Goal: Task Accomplishment & Management: Manage account settings

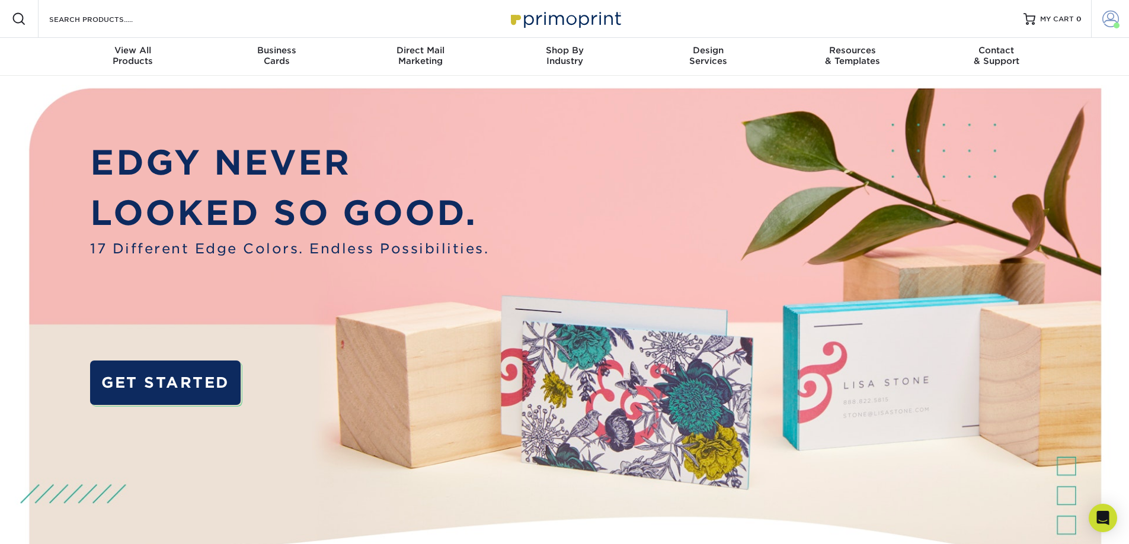
click at [1105, 18] on span at bounding box center [1110, 19] width 17 height 17
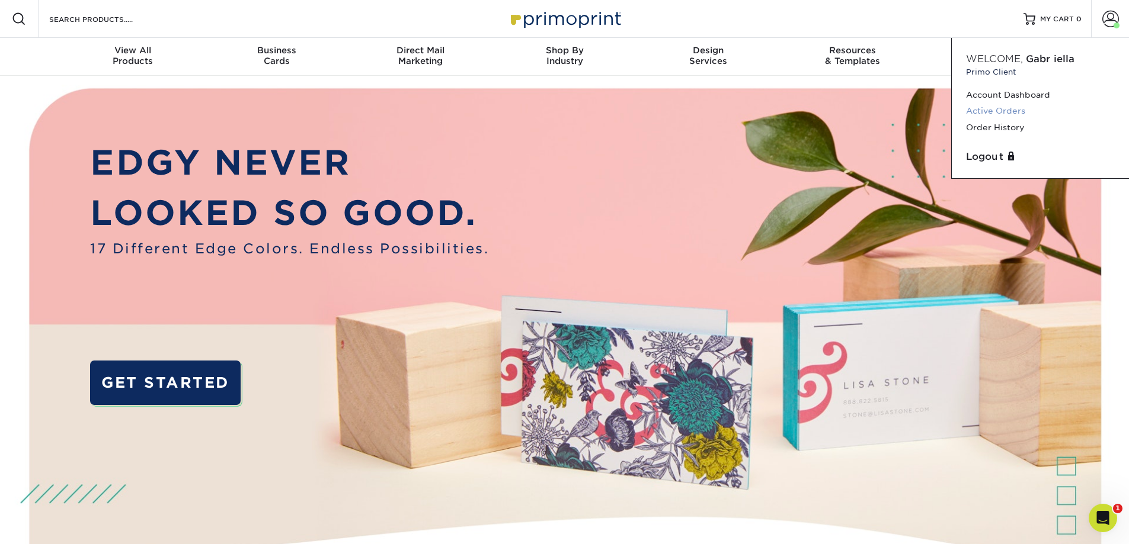
click at [988, 108] on link "Active Orders" at bounding box center [1040, 111] width 149 height 16
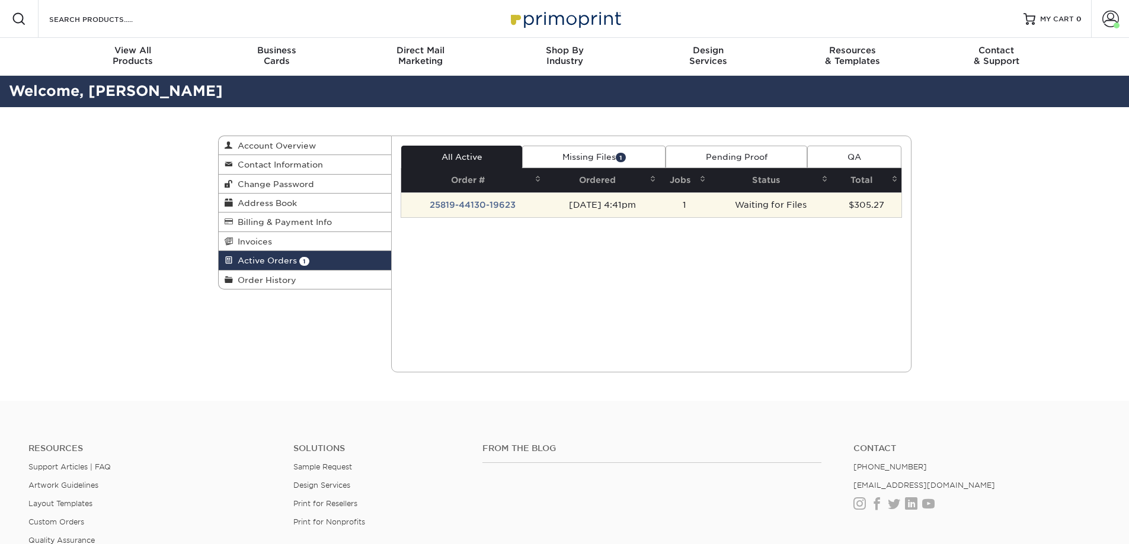
click at [561, 204] on td "[DATE] 4:41pm" at bounding box center [602, 205] width 116 height 25
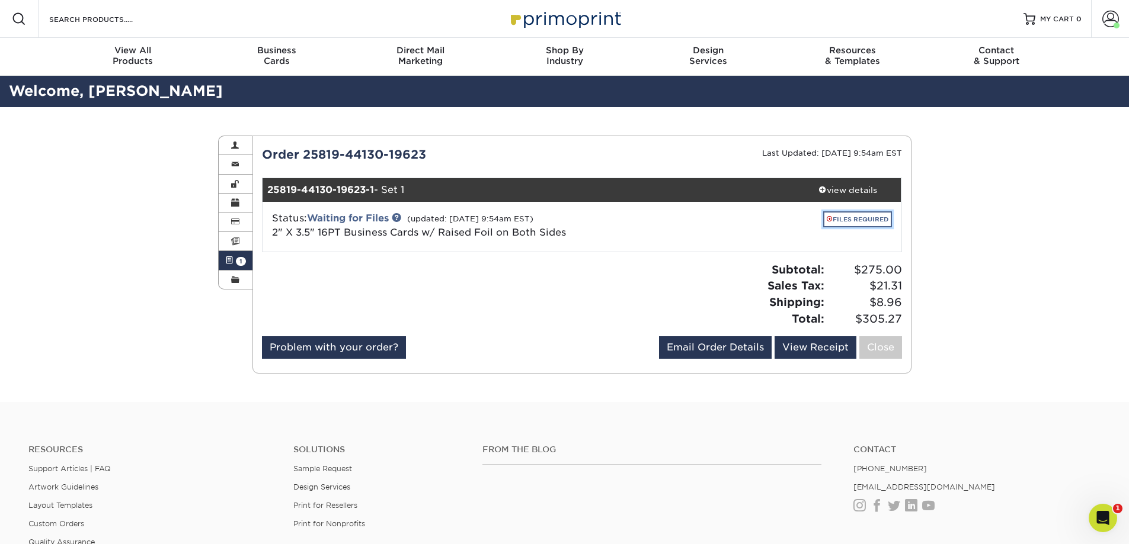
click at [860, 222] on link "FILES REQUIRED" at bounding box center [857, 220] width 69 height 16
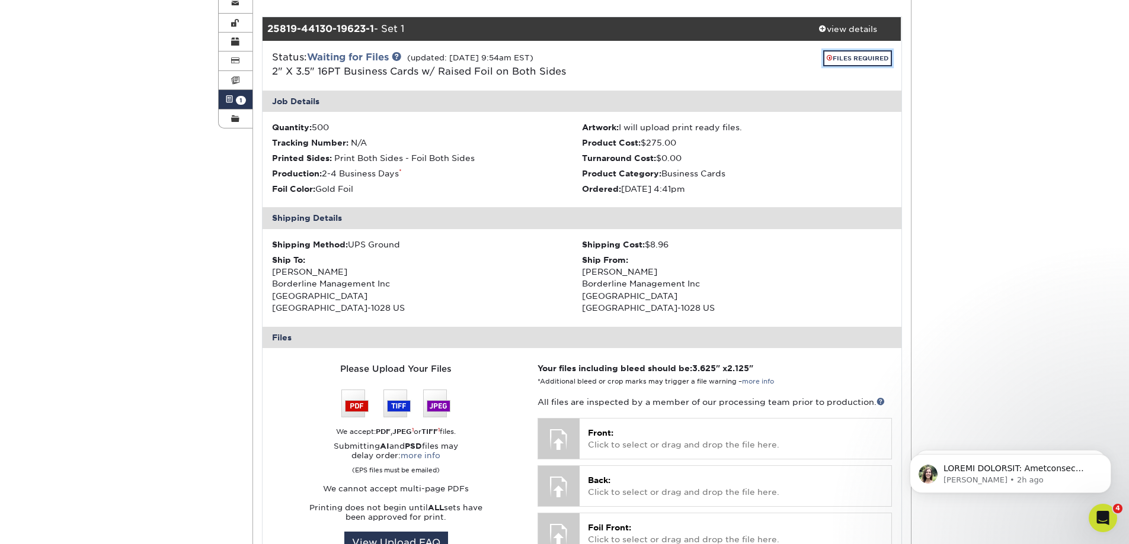
scroll to position [355, 0]
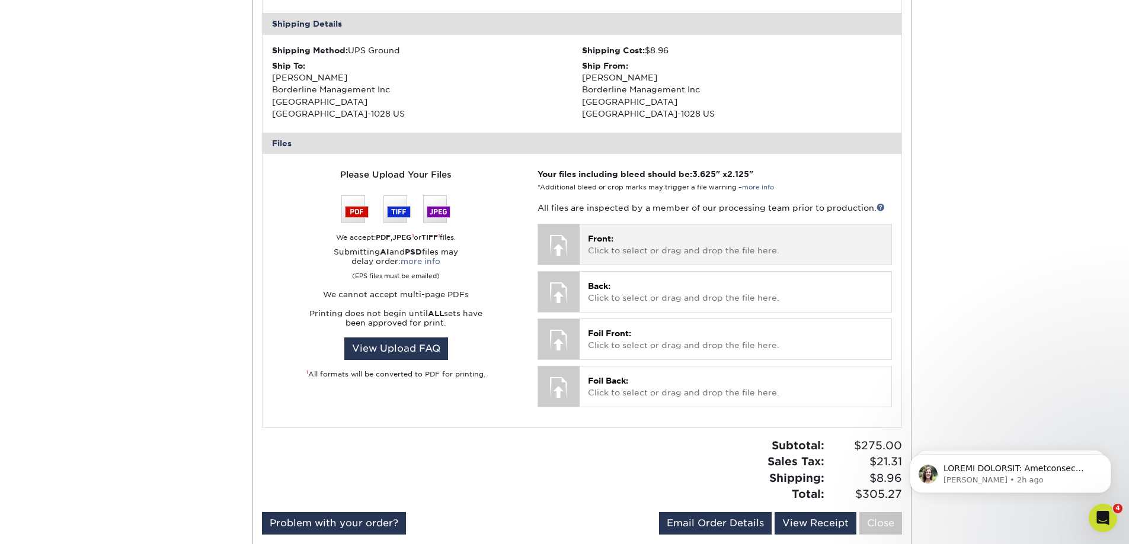
click at [586, 240] on div "Front: Click to select or drag and drop the file here. Choose file" at bounding box center [734, 245] width 311 height 40
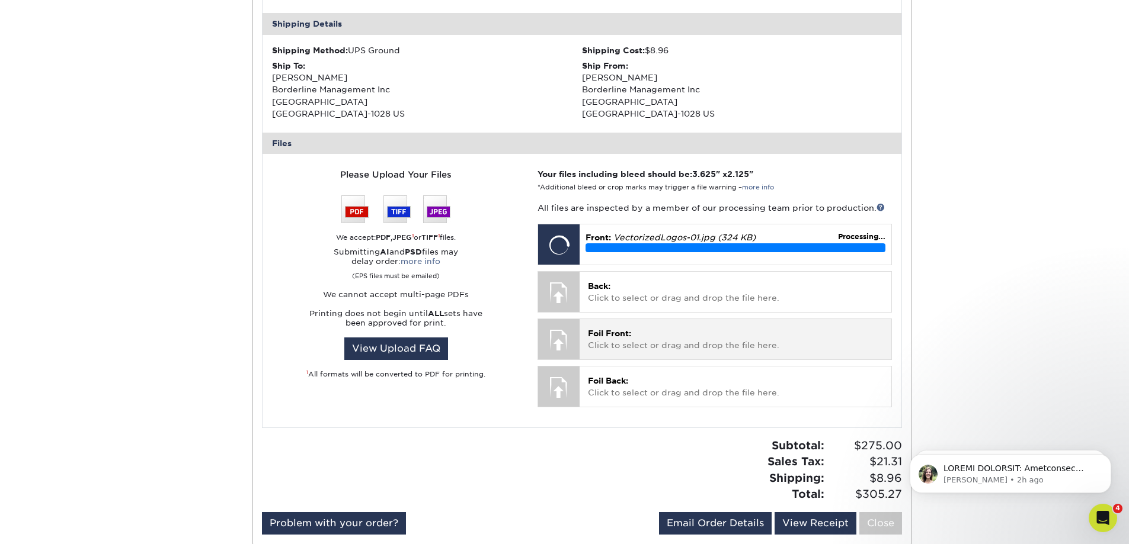
click at [757, 347] on p "Foil Front: Click to select or drag and drop the file here." at bounding box center [735, 340] width 294 height 24
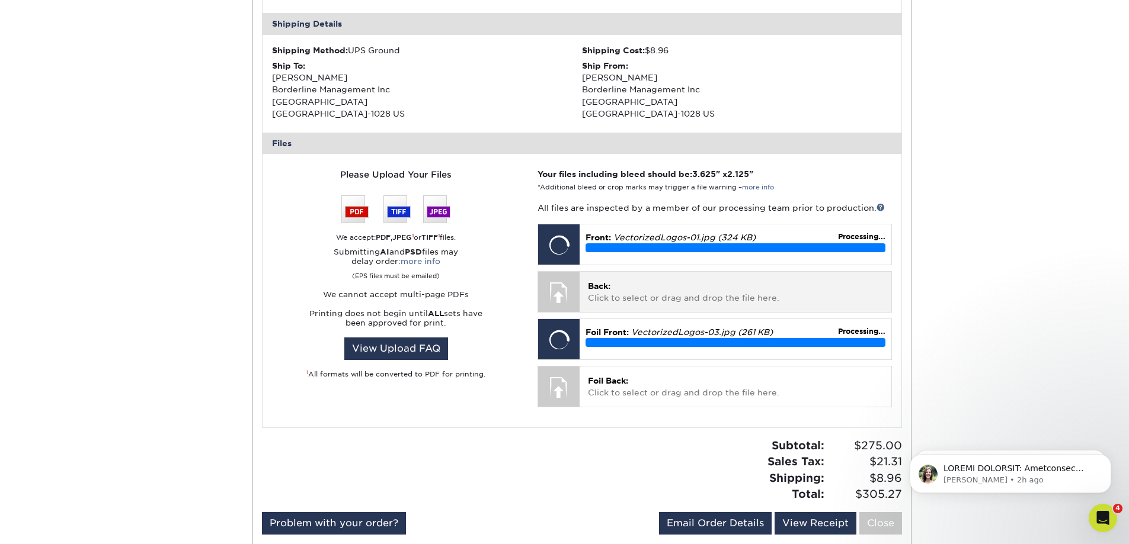
click at [677, 286] on p "Back: Click to select or drag and drop the file here." at bounding box center [735, 292] width 294 height 24
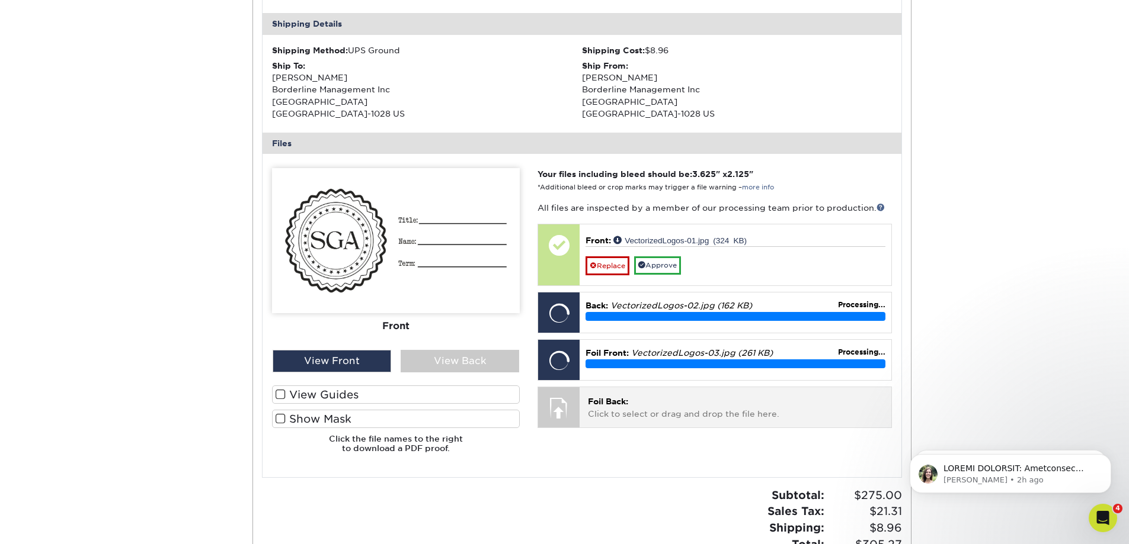
click at [601, 396] on p "Foil Back: Click to select or drag and drop the file here." at bounding box center [735, 408] width 294 height 24
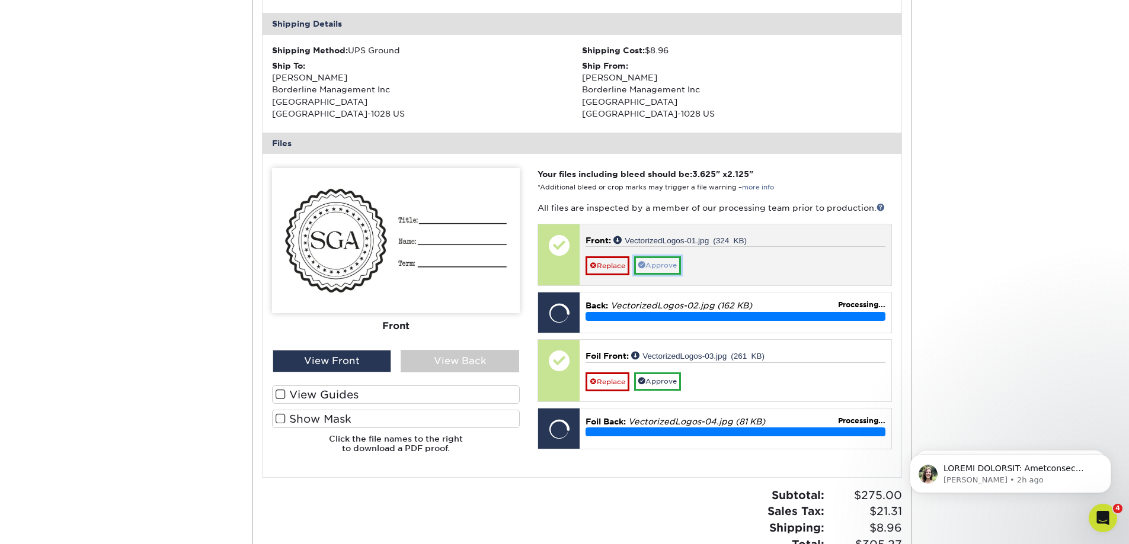
click at [655, 270] on link "Approve" at bounding box center [657, 266] width 47 height 18
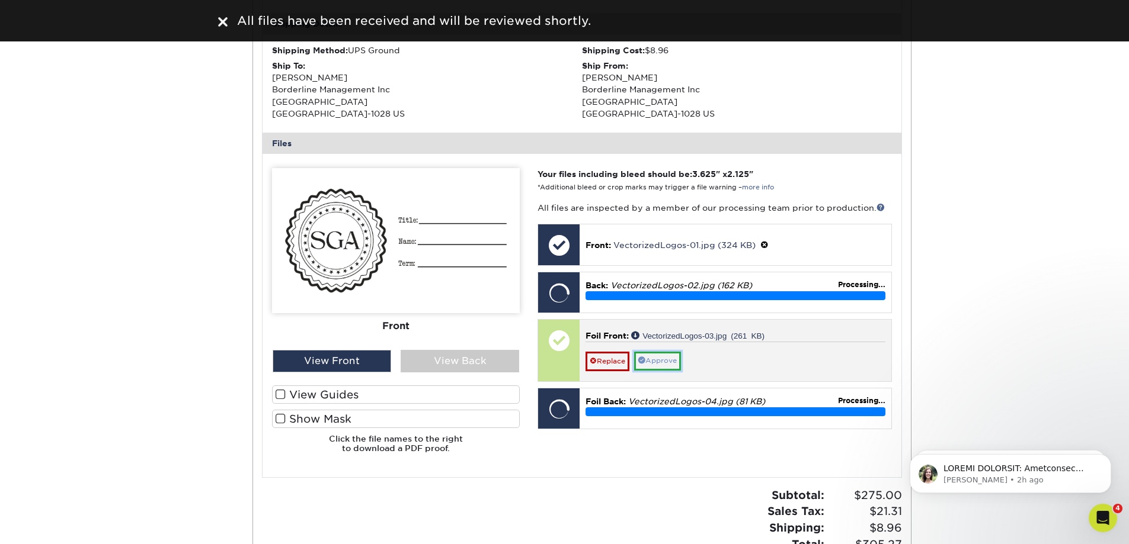
click at [667, 357] on link "Approve" at bounding box center [657, 361] width 47 height 18
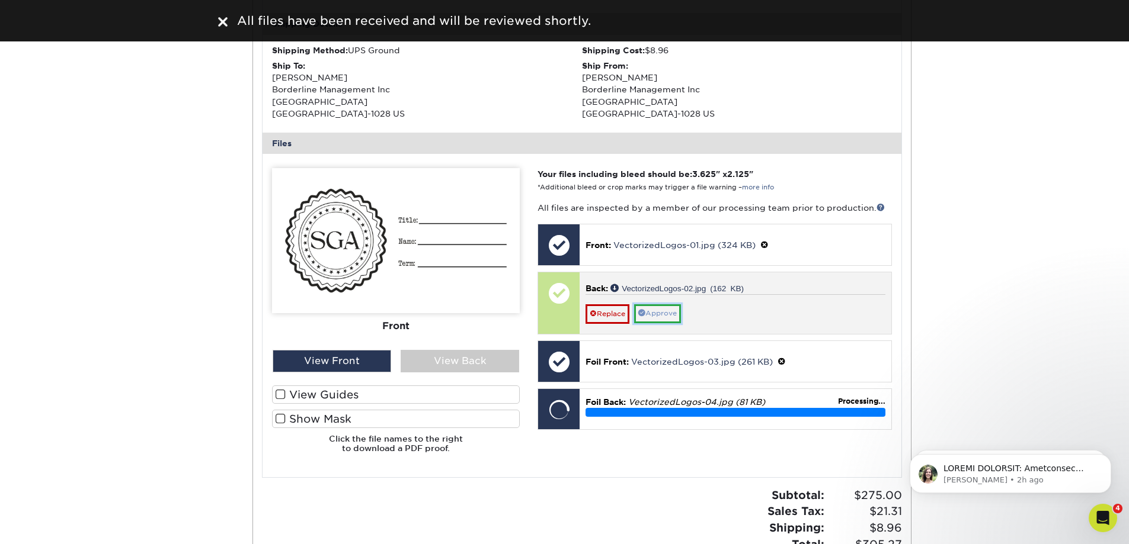
click at [664, 316] on link "Approve" at bounding box center [657, 314] width 47 height 18
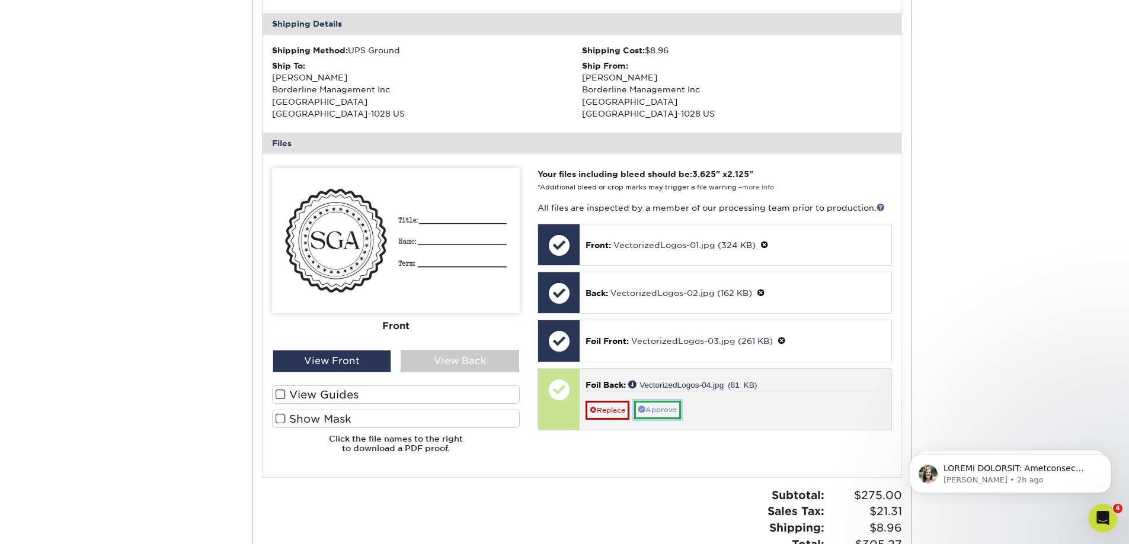
click at [665, 411] on link "Approve" at bounding box center [657, 410] width 47 height 18
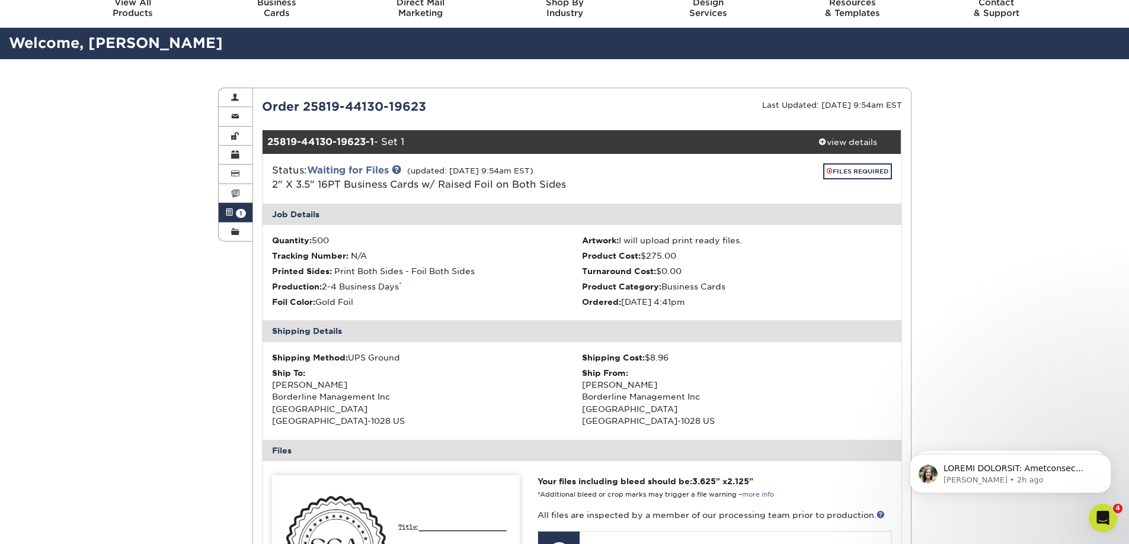
scroll to position [0, 0]
